Goal: Transaction & Acquisition: Book appointment/travel/reservation

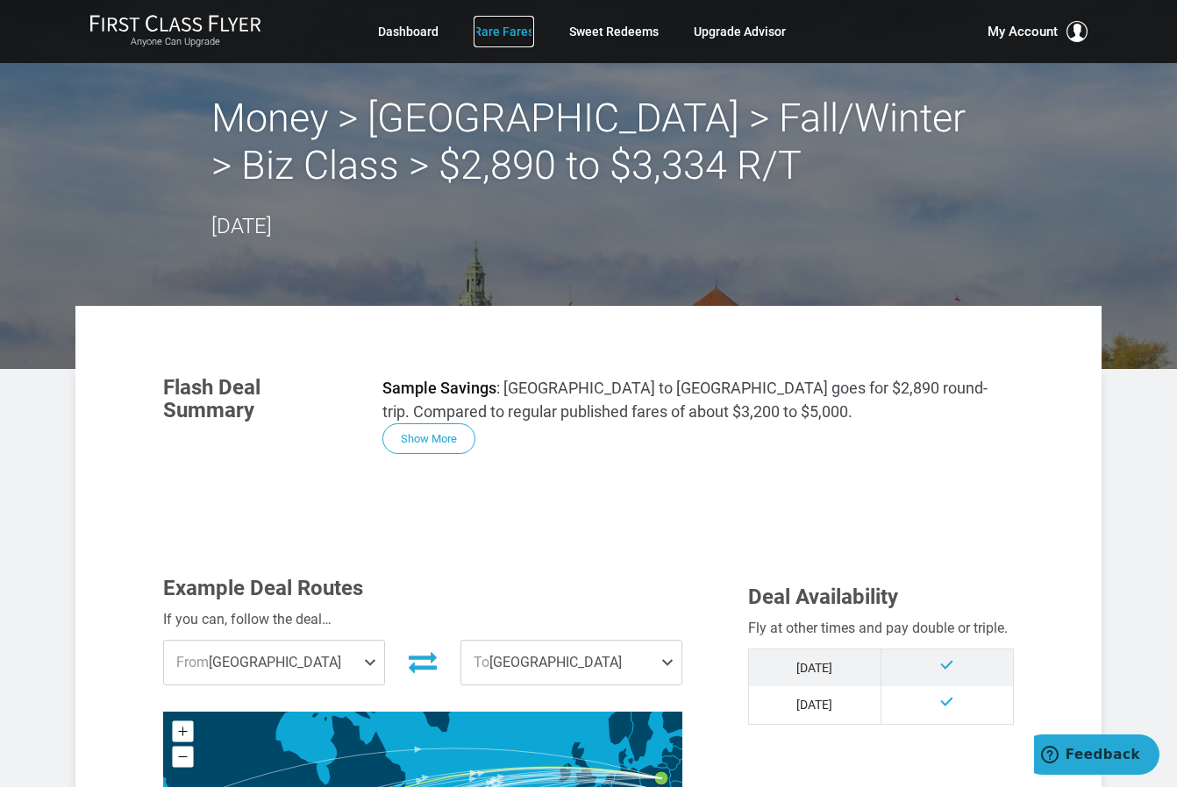
click at [496, 32] on link "Rare Fares" at bounding box center [504, 32] width 61 height 32
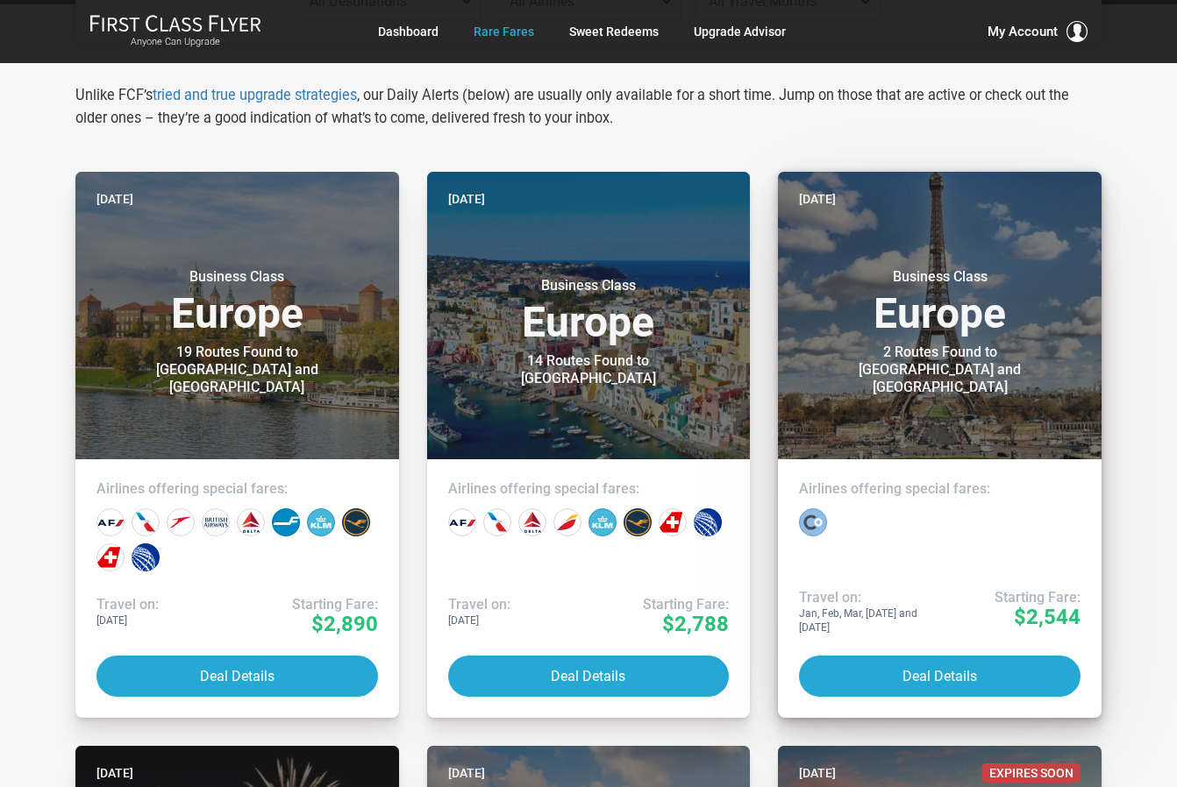
scroll to position [438, 0]
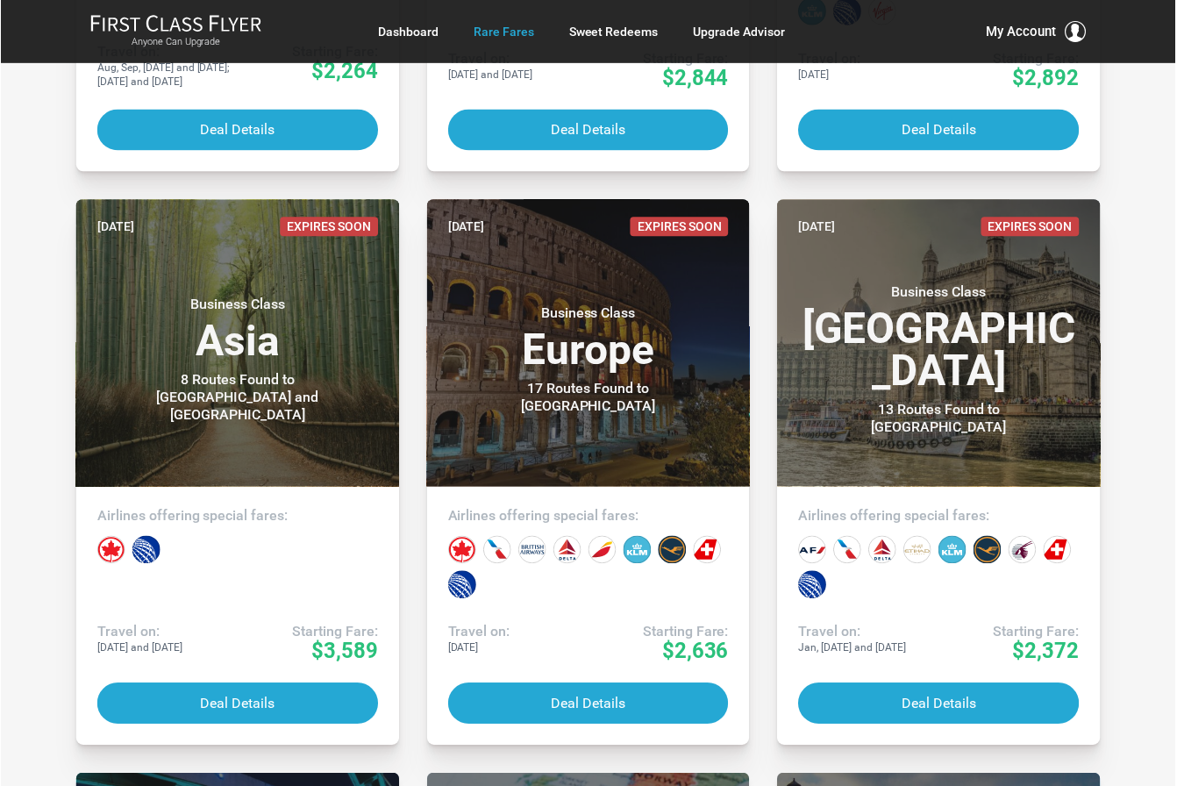
scroll to position [3771, 0]
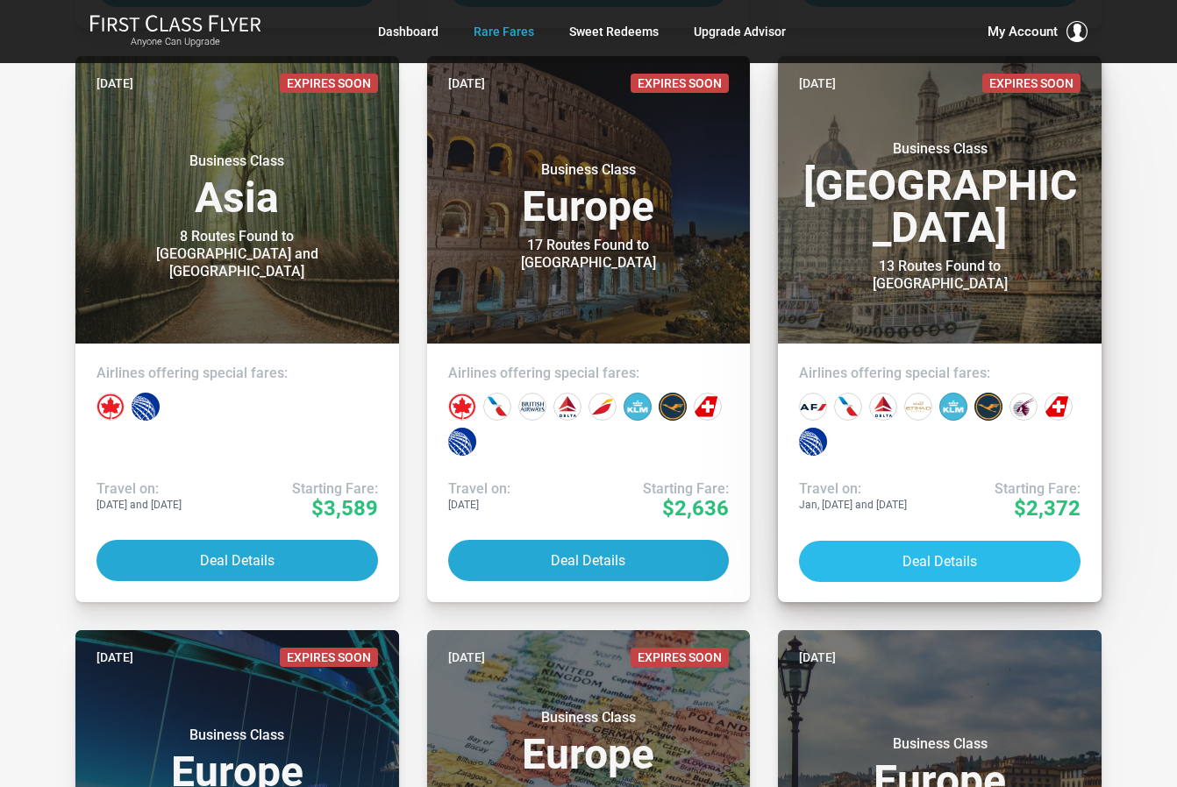
click at [923, 564] on button "Deal Details" at bounding box center [939, 561] width 281 height 41
